Goal: Task Accomplishment & Management: Use online tool/utility

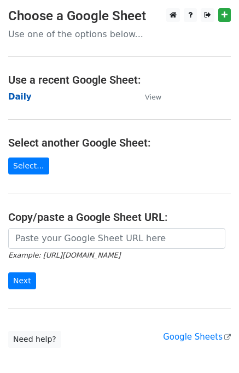
click at [15, 94] on strong "Daily" at bounding box center [20, 97] width 24 height 10
click at [22, 100] on strong "Daily" at bounding box center [20, 97] width 24 height 10
click at [14, 99] on strong "Daily" at bounding box center [20, 97] width 24 height 10
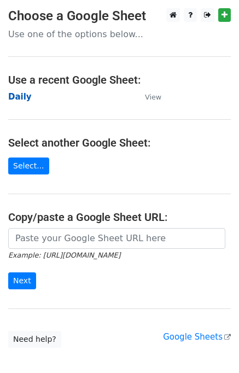
click at [14, 99] on strong "Daily" at bounding box center [20, 97] width 24 height 10
click at [24, 97] on strong "Daily" at bounding box center [20, 97] width 24 height 10
click at [23, 95] on strong "Daily" at bounding box center [20, 97] width 24 height 10
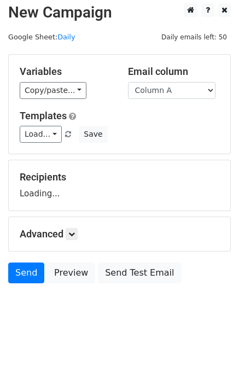
scroll to position [7, 0]
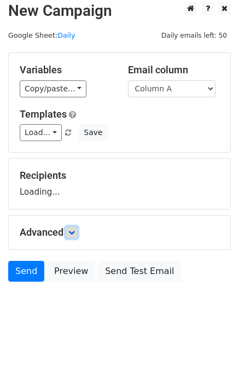
click at [78, 231] on link at bounding box center [72, 233] width 12 height 12
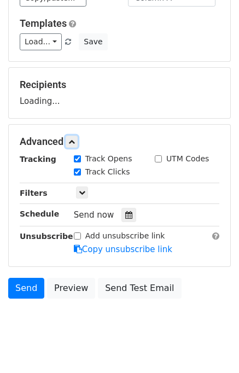
scroll to position [105, 0]
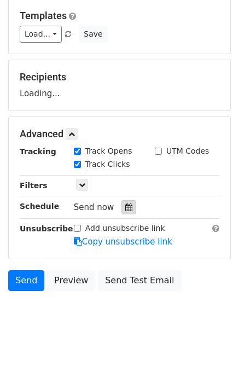
drag, startPoint x: 124, startPoint y: 209, endPoint x: 118, endPoint y: 204, distance: 7.8
click at [125, 209] on icon at bounding box center [128, 208] width 7 height 8
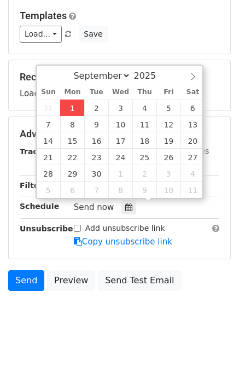
type input "2025-09-01 15:14"
type input "03"
type input "14"
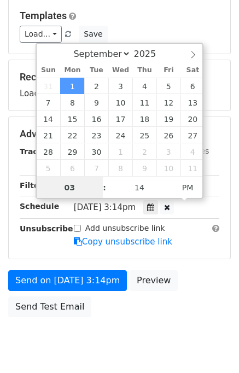
scroll to position [0, 0]
type input "03"
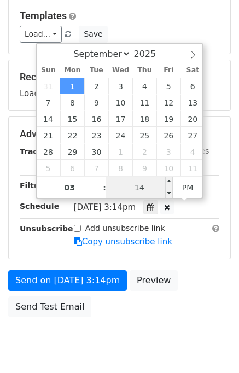
click at [113, 177] on input "14" at bounding box center [139, 188] width 67 height 22
type input "15"
type input "2025-09-01 15:15"
click at [185, 287] on div "Send on Sep 1 at 3:14pm Preview Send Test Email" at bounding box center [119, 296] width 239 height 53
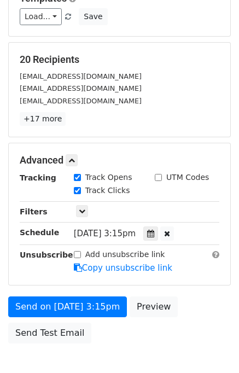
scroll to position [183, 0]
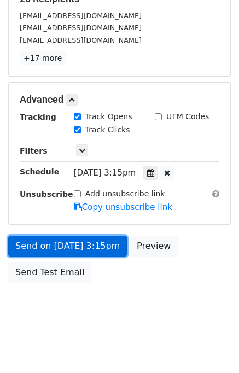
click at [76, 243] on link "Send on Sep 1 at 3:15pm" at bounding box center [67, 246] width 119 height 21
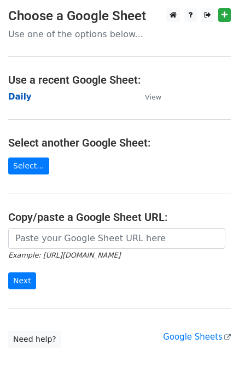
click at [14, 96] on strong "Daily" at bounding box center [20, 97] width 24 height 10
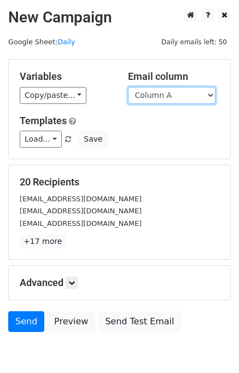
click at [185, 94] on select "Column A Column B Column C Column D Column E" at bounding box center [172, 95] width 88 height 17
select select "Column B"
click at [128, 87] on select "Column A Column B Column C Column D Column E" at bounding box center [172, 95] width 88 height 17
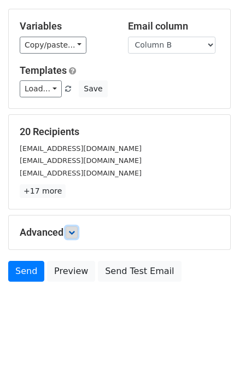
click at [73, 229] on icon at bounding box center [71, 232] width 7 height 7
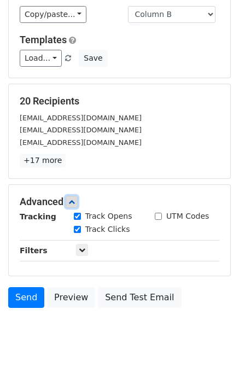
scroll to position [121, 0]
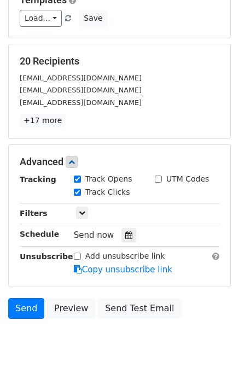
click at [136, 225] on div "Tracking Track Opens UTM Codes Track Clicks Filters Only include spreadsheet ro…" at bounding box center [120, 225] width 200 height 102
click at [129, 231] on div at bounding box center [129, 235] width 15 height 14
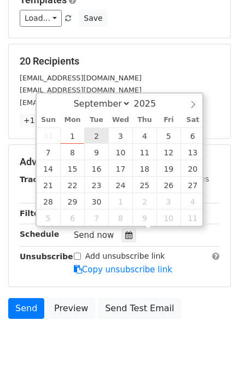
type input "2025-09-02 12:00"
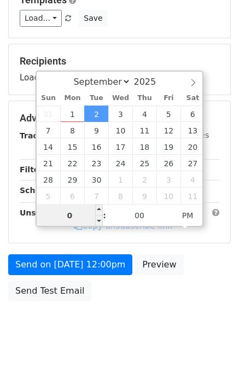
type input "02"
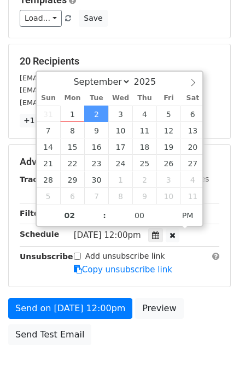
type input "2025-09-02 14:00"
click at [203, 293] on form "Variables Copy/paste... {{Column A}} {{Column B}} {{Column C}} {{Column D}} {{C…" at bounding box center [119, 144] width 223 height 413
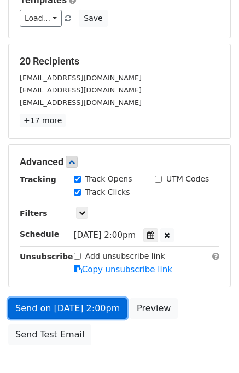
click at [73, 304] on link "Send on Sep 2 at 2:00pm" at bounding box center [67, 308] width 119 height 21
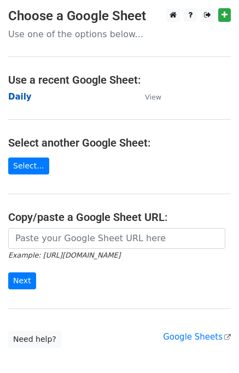
click at [17, 92] on strong "Daily" at bounding box center [20, 97] width 24 height 10
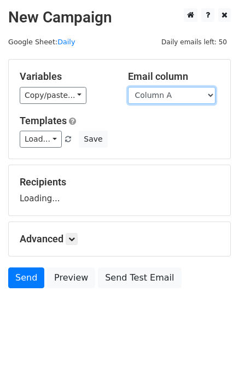
click at [171, 97] on select "Column A Column B Column C Column D Column E" at bounding box center [172, 95] width 88 height 17
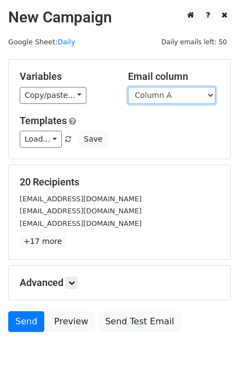
click at [171, 96] on select "Column A Column B Column C Column D Column E" at bounding box center [172, 95] width 88 height 17
select select "Column C"
click at [128, 87] on select "Column A Column B Column C Column D Column E" at bounding box center [172, 95] width 88 height 17
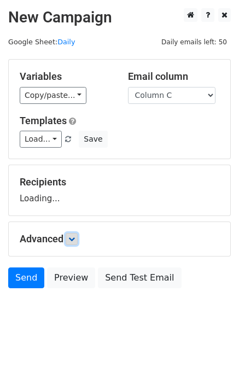
click at [73, 237] on icon at bounding box center [71, 239] width 7 height 7
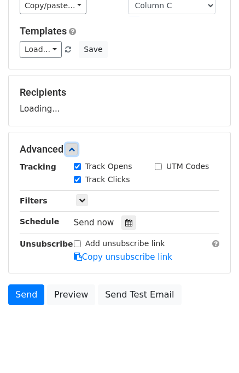
scroll to position [94, 0]
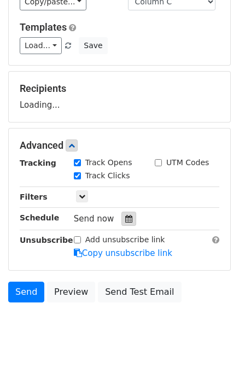
click at [125, 217] on icon at bounding box center [128, 219] width 7 height 8
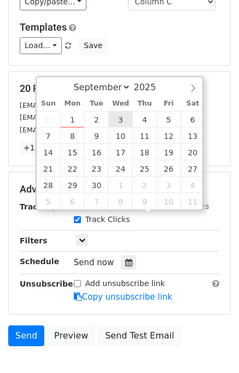
type input "2025-09-03 12:00"
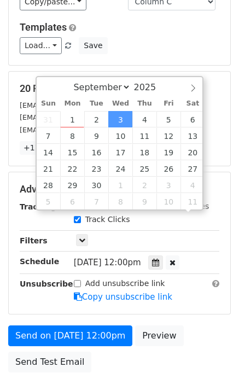
scroll to position [0, 0]
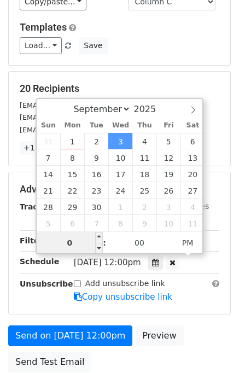
type input "03"
type input "2025-09-03 15:00"
click at [186, 307] on div "Advanced Tracking Track Opens UTM Codes Track Clicks Filters Only include sprea…" at bounding box center [120, 243] width 222 height 142
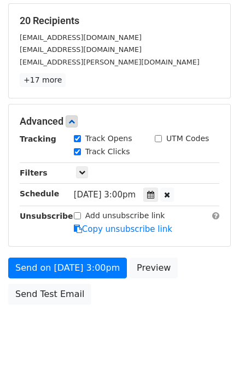
scroll to position [183, 0]
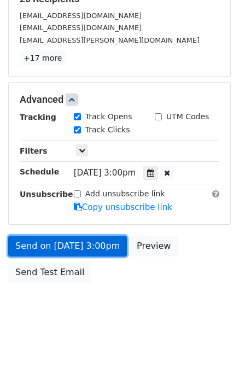
click at [91, 248] on link "Send on Sep 3 at 3:00pm" at bounding box center [67, 246] width 119 height 21
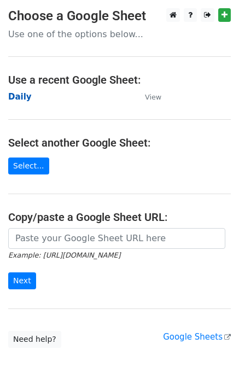
click at [26, 97] on strong "Daily" at bounding box center [20, 97] width 24 height 10
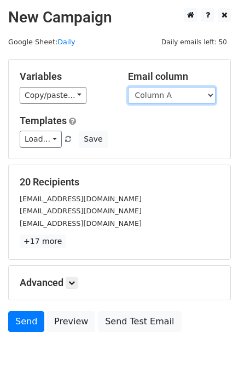
click at [160, 96] on select "Column A Column B Column C Column D Column E" at bounding box center [172, 95] width 88 height 17
select select "Column D"
click at [128, 87] on select "Column A Column B Column C Column D Column E" at bounding box center [172, 95] width 88 height 17
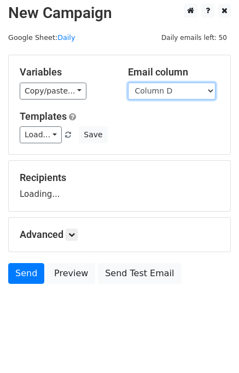
scroll to position [7, 0]
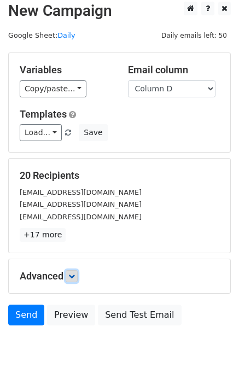
click at [72, 273] on icon at bounding box center [71, 276] width 7 height 7
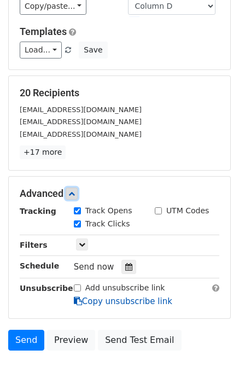
scroll to position [127, 0]
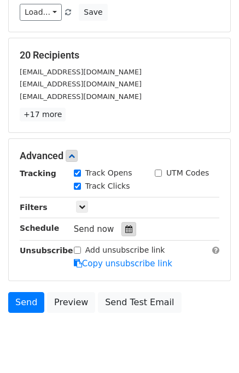
click at [125, 226] on icon at bounding box center [128, 230] width 7 height 8
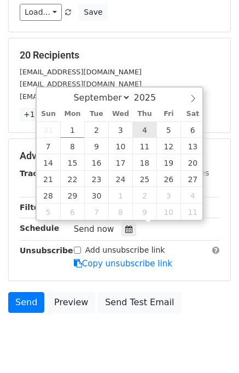
type input "2025-09-04 12:00"
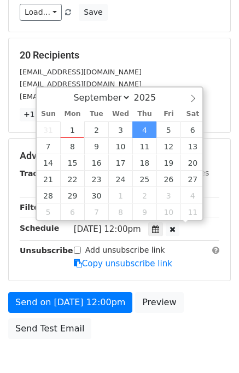
scroll to position [0, 0]
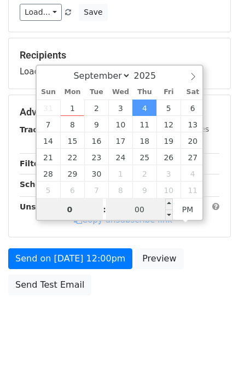
type input "04"
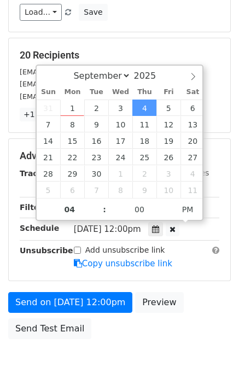
type input "2025-09-04 16:00"
click at [189, 298] on div "Send on Sep 4 at 12:00pm Preview Send Test Email" at bounding box center [119, 318] width 239 height 53
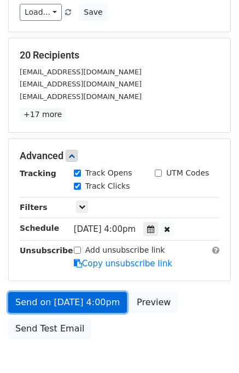
click at [91, 301] on link "Send on Sep 4 at 4:00pm" at bounding box center [67, 302] width 119 height 21
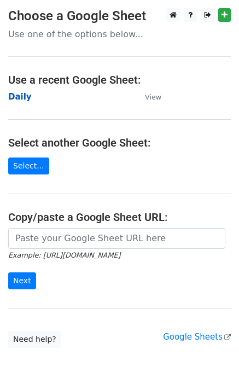
click at [21, 92] on strong "Daily" at bounding box center [20, 97] width 24 height 10
click at [22, 94] on strong "Daily" at bounding box center [20, 97] width 24 height 10
click at [16, 98] on strong "Daily" at bounding box center [20, 97] width 24 height 10
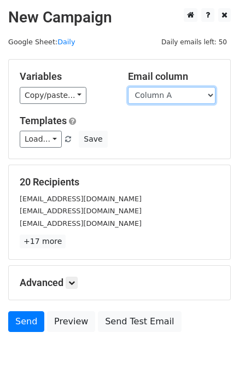
click at [170, 97] on select "Column A Column B Column C Column D Column E" at bounding box center [172, 95] width 88 height 17
select select "Column E"
click at [128, 87] on select "Column A Column B Column C Column D Column E" at bounding box center [172, 95] width 88 height 17
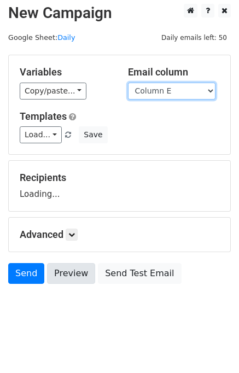
scroll to position [7, 0]
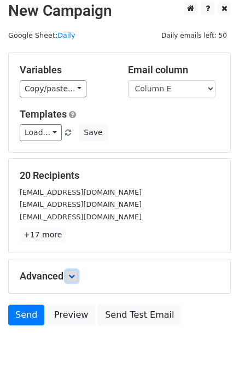
click at [77, 279] on link at bounding box center [72, 276] width 12 height 12
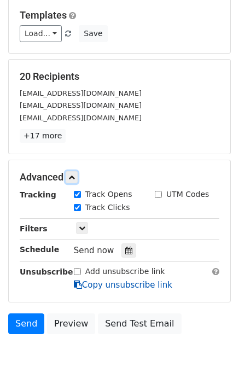
scroll to position [155, 0]
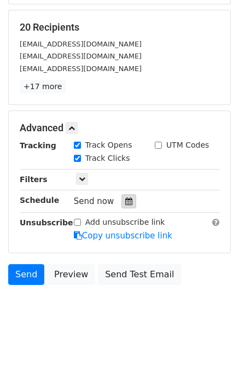
click at [125, 198] on icon at bounding box center [128, 202] width 7 height 8
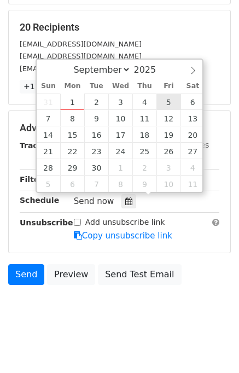
type input "[DATE] 12:00"
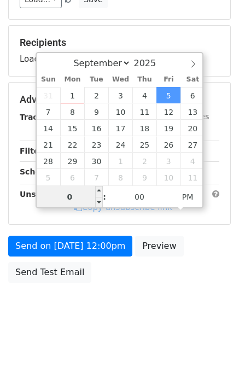
type input "05"
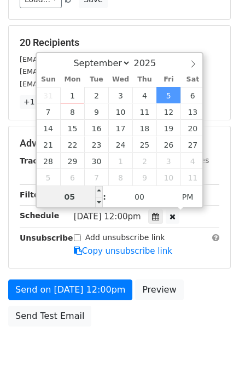
scroll to position [155, 0]
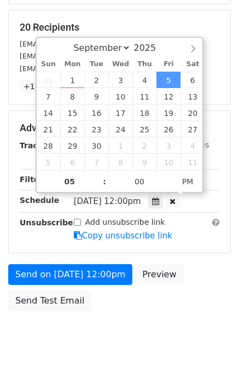
type input "[DATE] 17:00"
click at [203, 272] on div "Send on [DATE] 12:00pm Preview Send Test Email" at bounding box center [119, 290] width 239 height 53
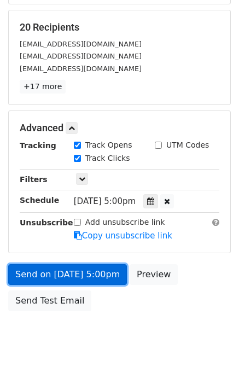
click at [88, 273] on link "Send on [DATE] 5:00pm" at bounding box center [67, 274] width 119 height 21
